Goal: Task Accomplishment & Management: Manage account settings

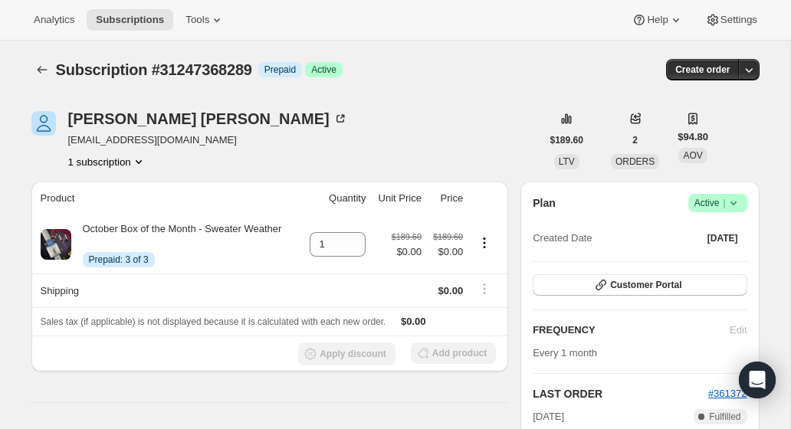
click at [729, 199] on icon at bounding box center [733, 202] width 15 height 15
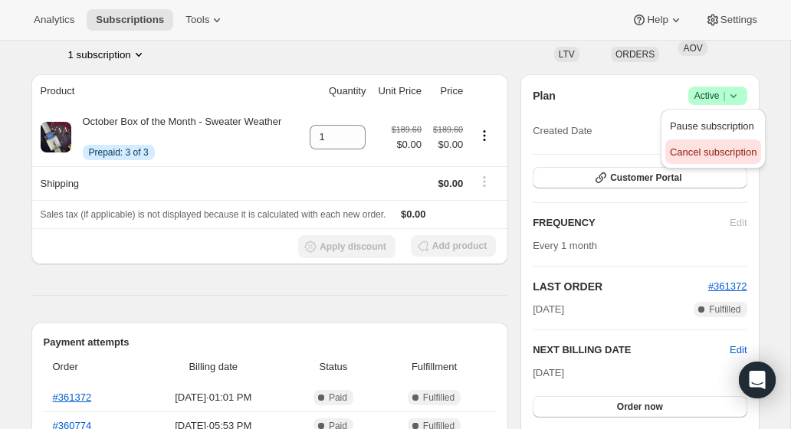
scroll to position [106, 0]
click at [738, 159] on span "Cancel subscription" at bounding box center [713, 153] width 87 height 15
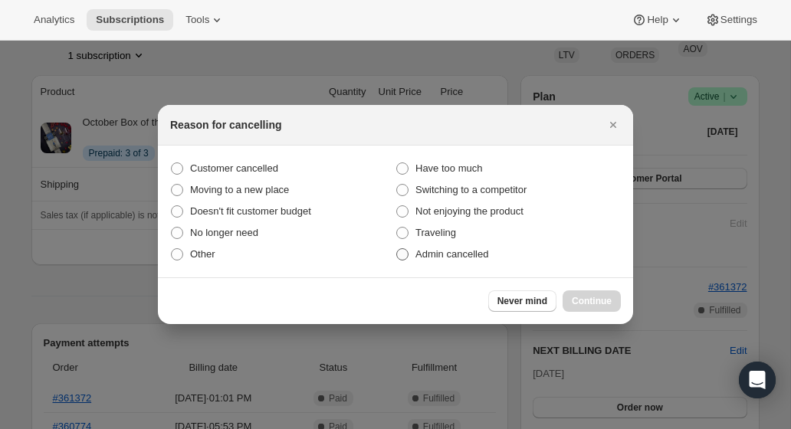
click at [399, 254] on span ":rbh:" at bounding box center [402, 254] width 12 height 12
click at [397, 249] on input "Admin cancelled" at bounding box center [396, 248] width 1 height 1
radio input "true"
click at [591, 296] on span "Continue" at bounding box center [592, 301] width 40 height 12
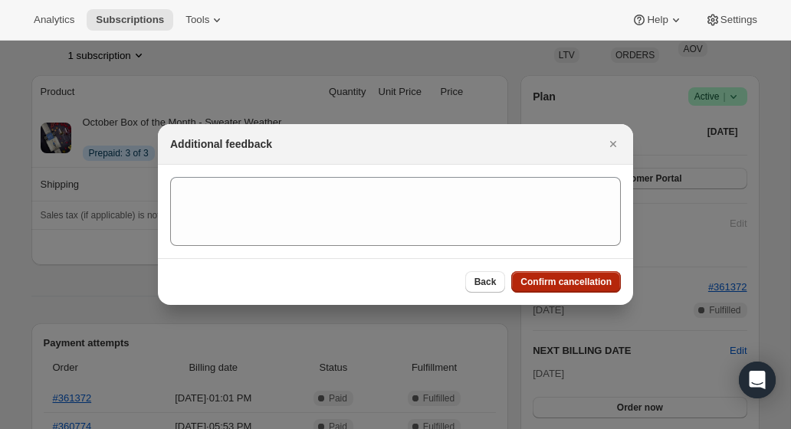
click at [565, 284] on span "Confirm cancellation" at bounding box center [565, 282] width 91 height 12
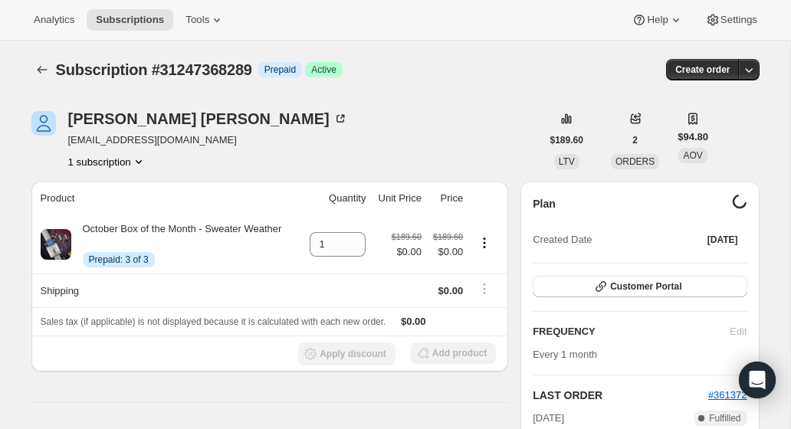
scroll to position [106, 0]
